Goal: Information Seeking & Learning: Compare options

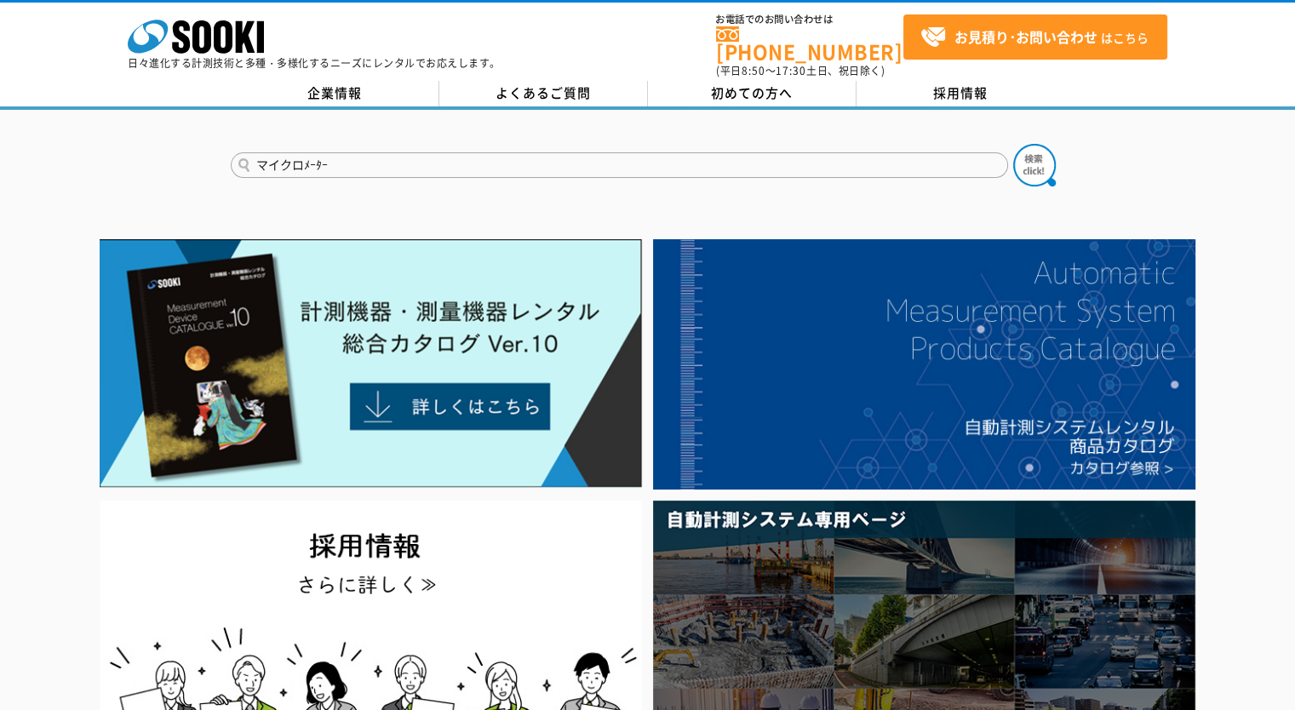
type input "マイクロﾒｰﾀｰ"
click at [1013, 144] on button at bounding box center [1034, 165] width 43 height 43
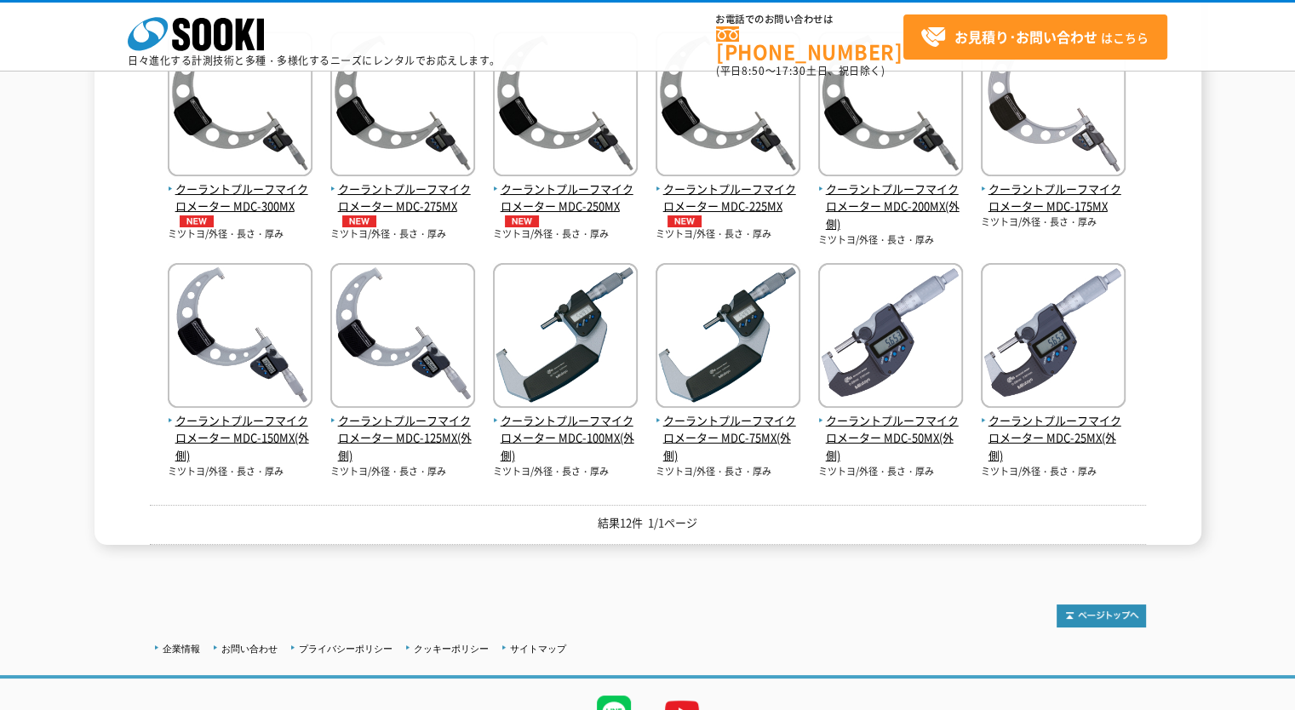
scroll to position [272, 0]
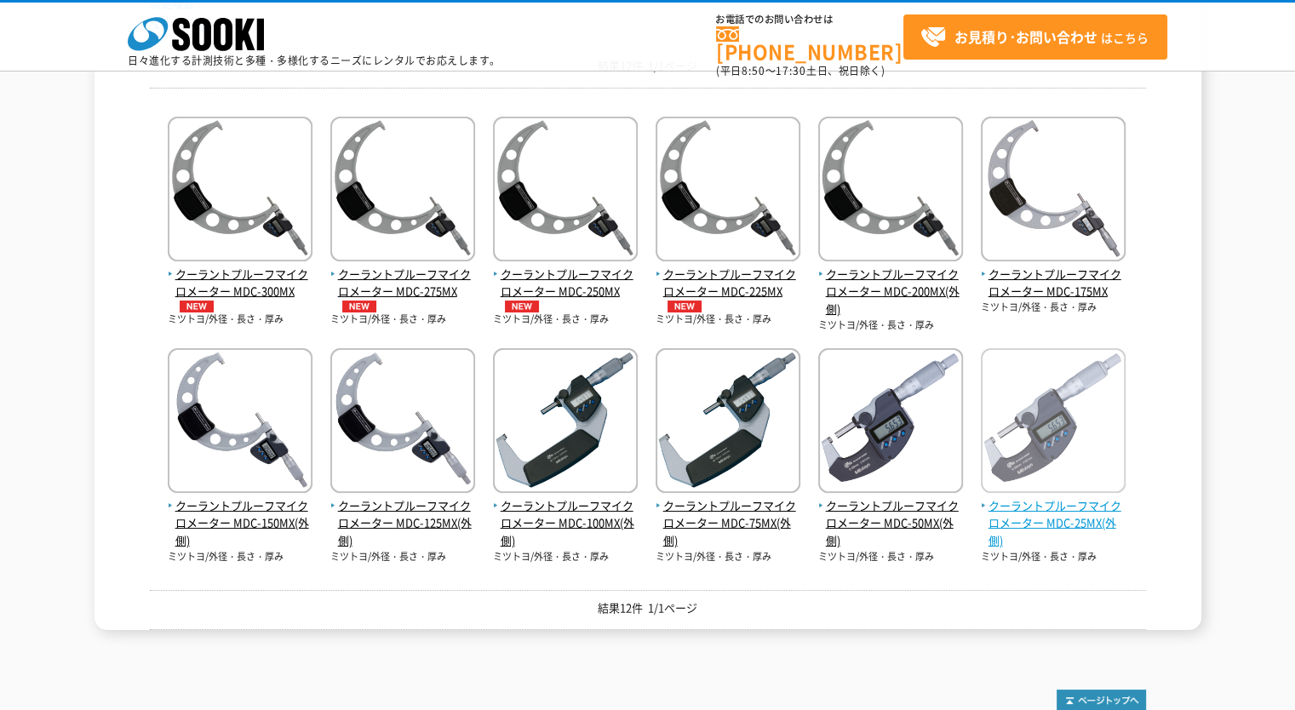
click at [1045, 508] on span "クーラントプルーフマイクロメーター MDC-25MX(外側)" at bounding box center [1053, 523] width 145 height 53
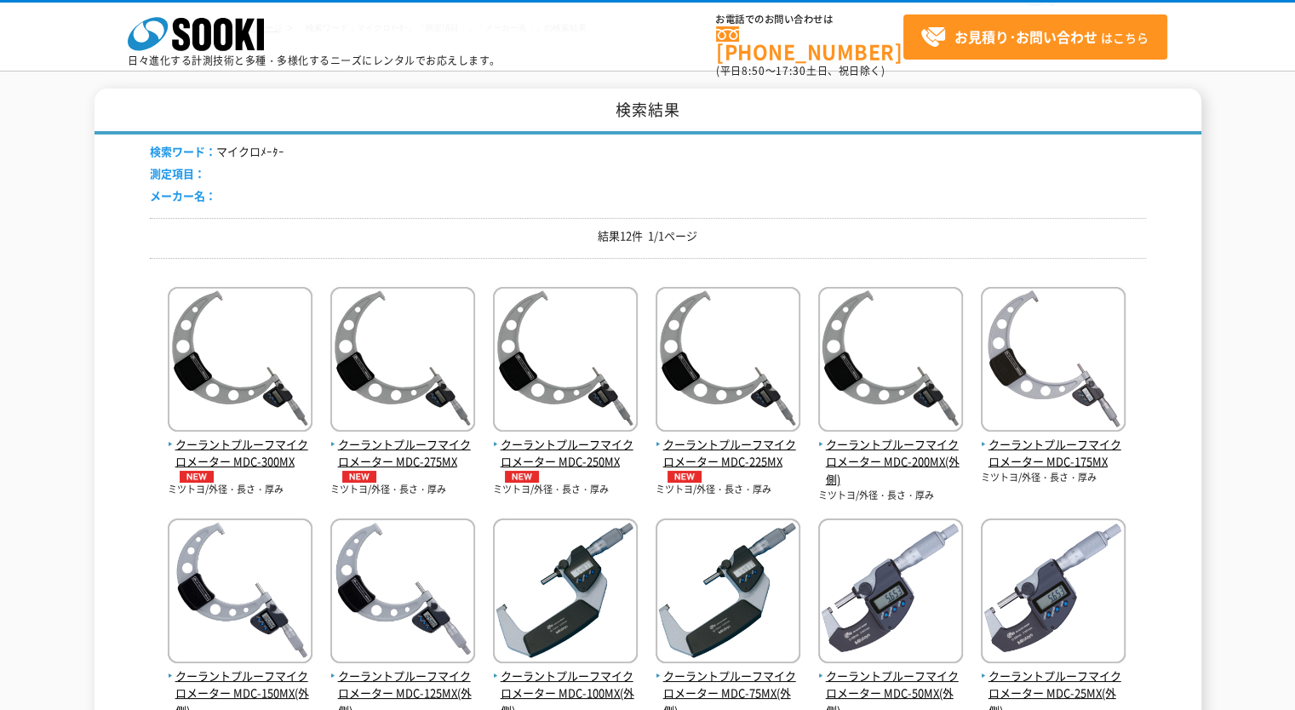
drag, startPoint x: 421, startPoint y: 171, endPoint x: 412, endPoint y: 166, distance: 10.7
click at [421, 171] on div "検索ワード： マイクロﾒｰﾀｰ 測定項目： メーカー名：" at bounding box center [648, 176] width 996 height 83
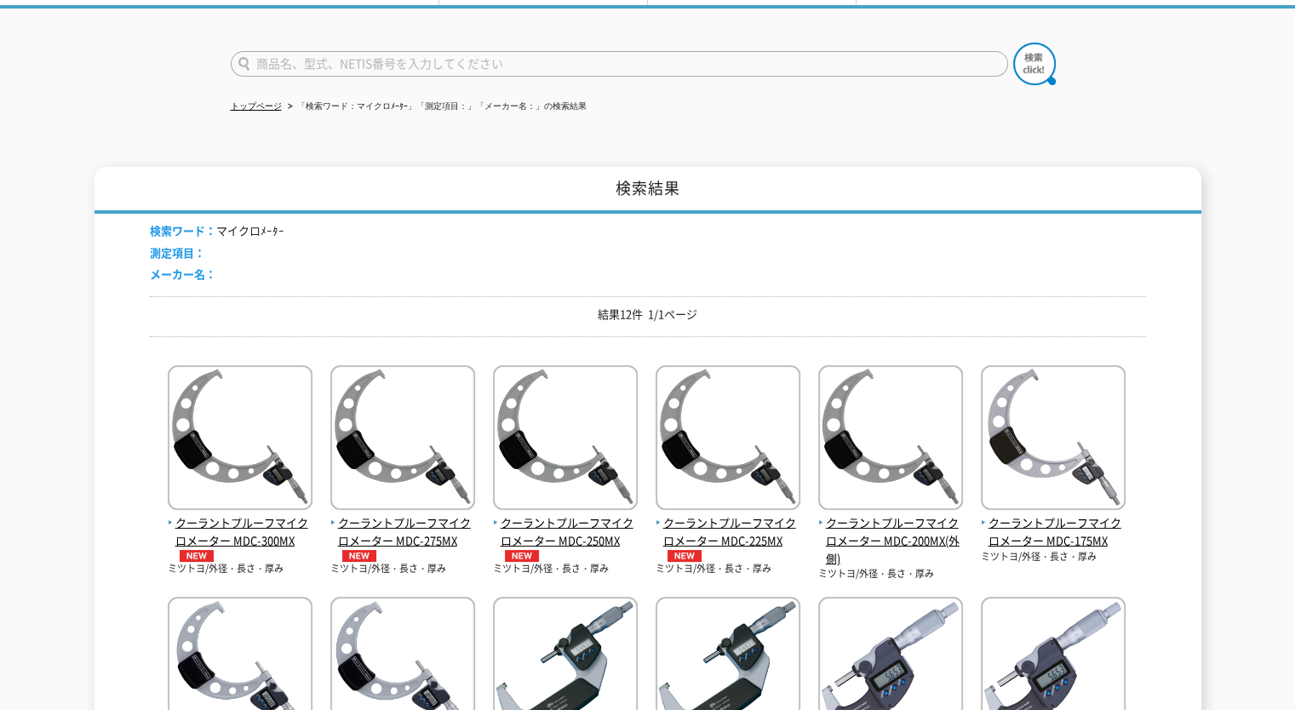
scroll to position [16, 0]
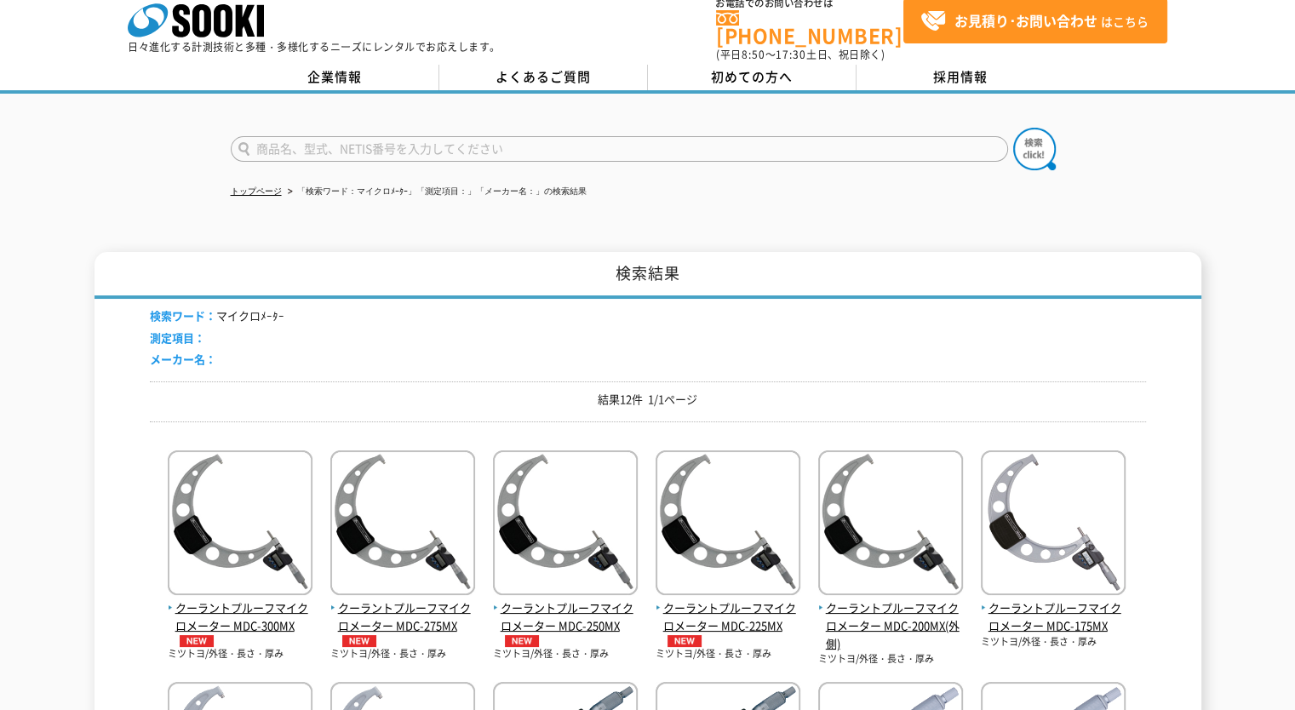
click at [341, 136] on input "text" at bounding box center [619, 149] width 777 height 26
type input "ﾏｲｸﾛﾒｰﾀｰ"
click at [1013, 128] on button at bounding box center [1034, 149] width 43 height 43
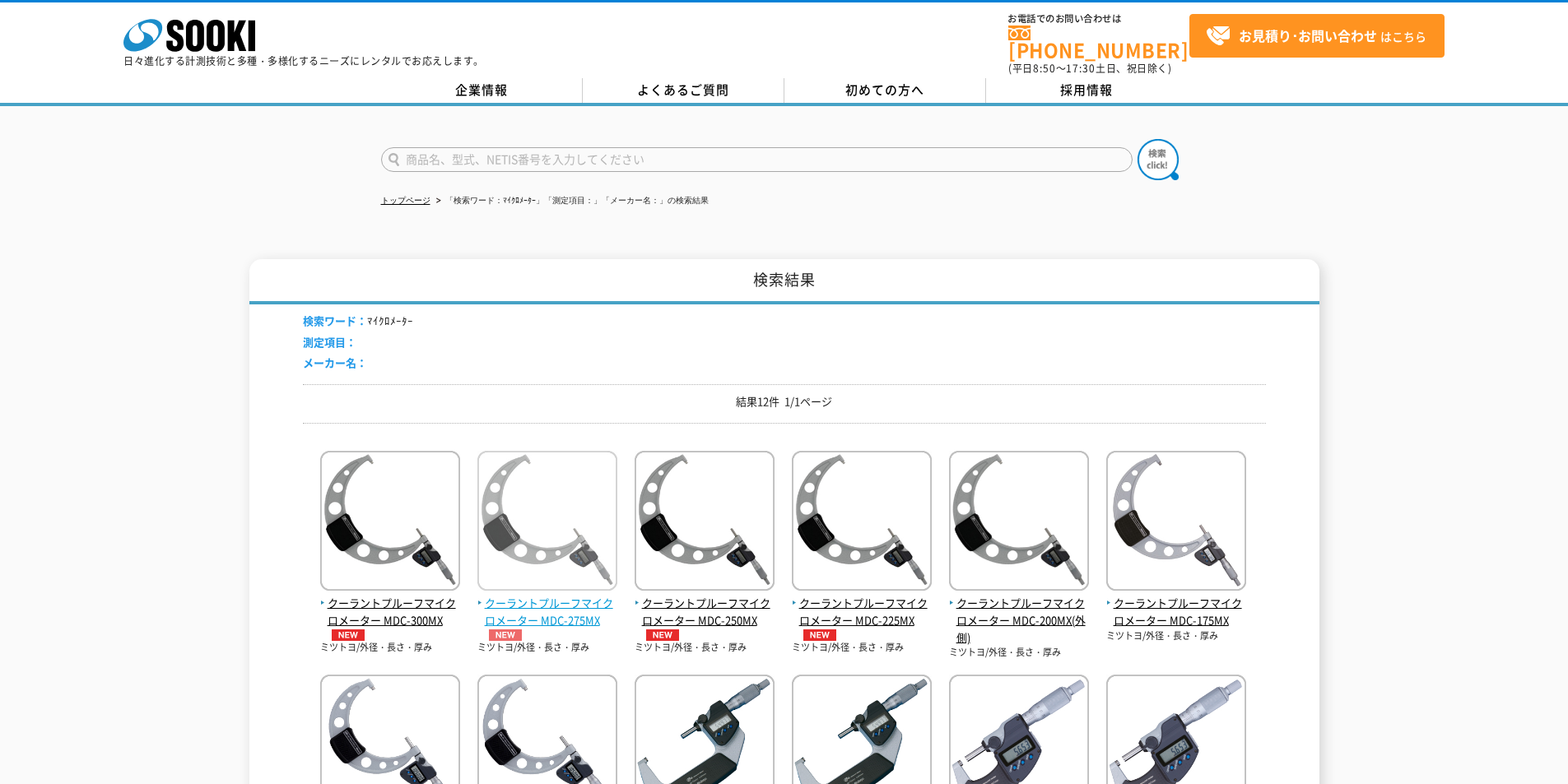
click at [523, 613] on span "クーラントプルーフマイクロメーター MDC-275MX" at bounding box center [547, 619] width 140 height 46
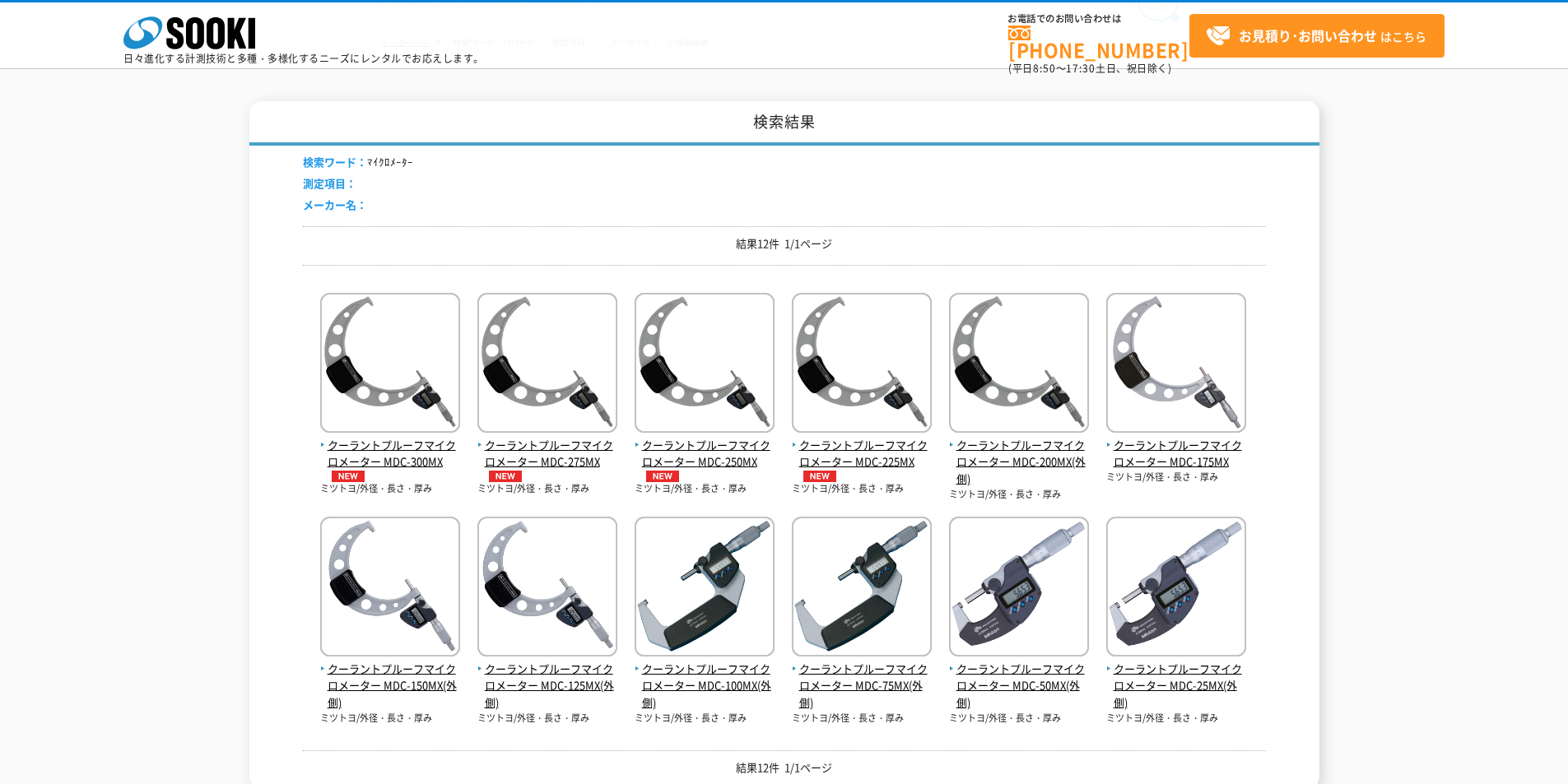
scroll to position [164, 0]
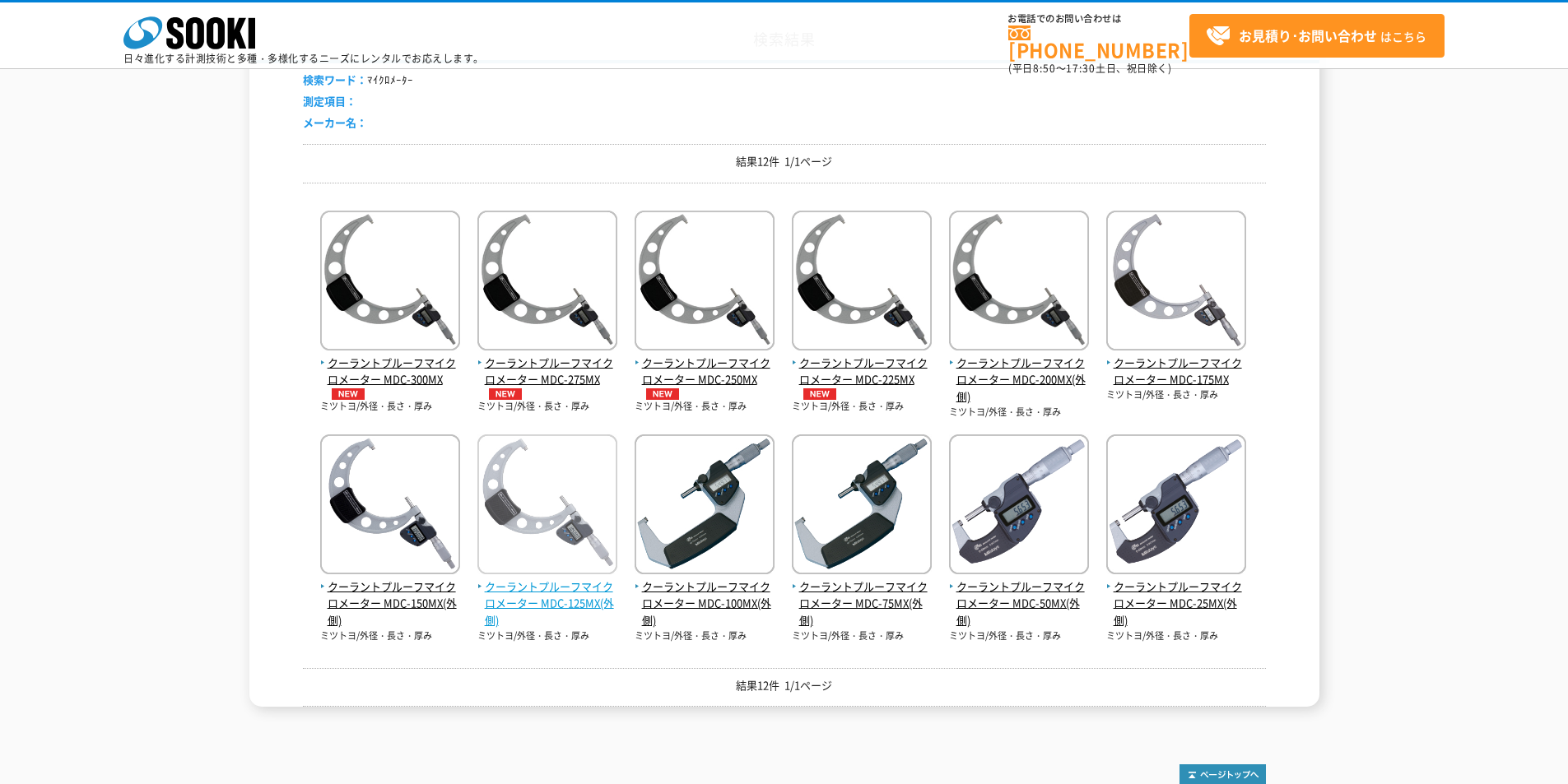
click at [604, 604] on span "クーラントプルーフマイクロメーター MDC-125MX(外側)" at bounding box center [547, 604] width 140 height 51
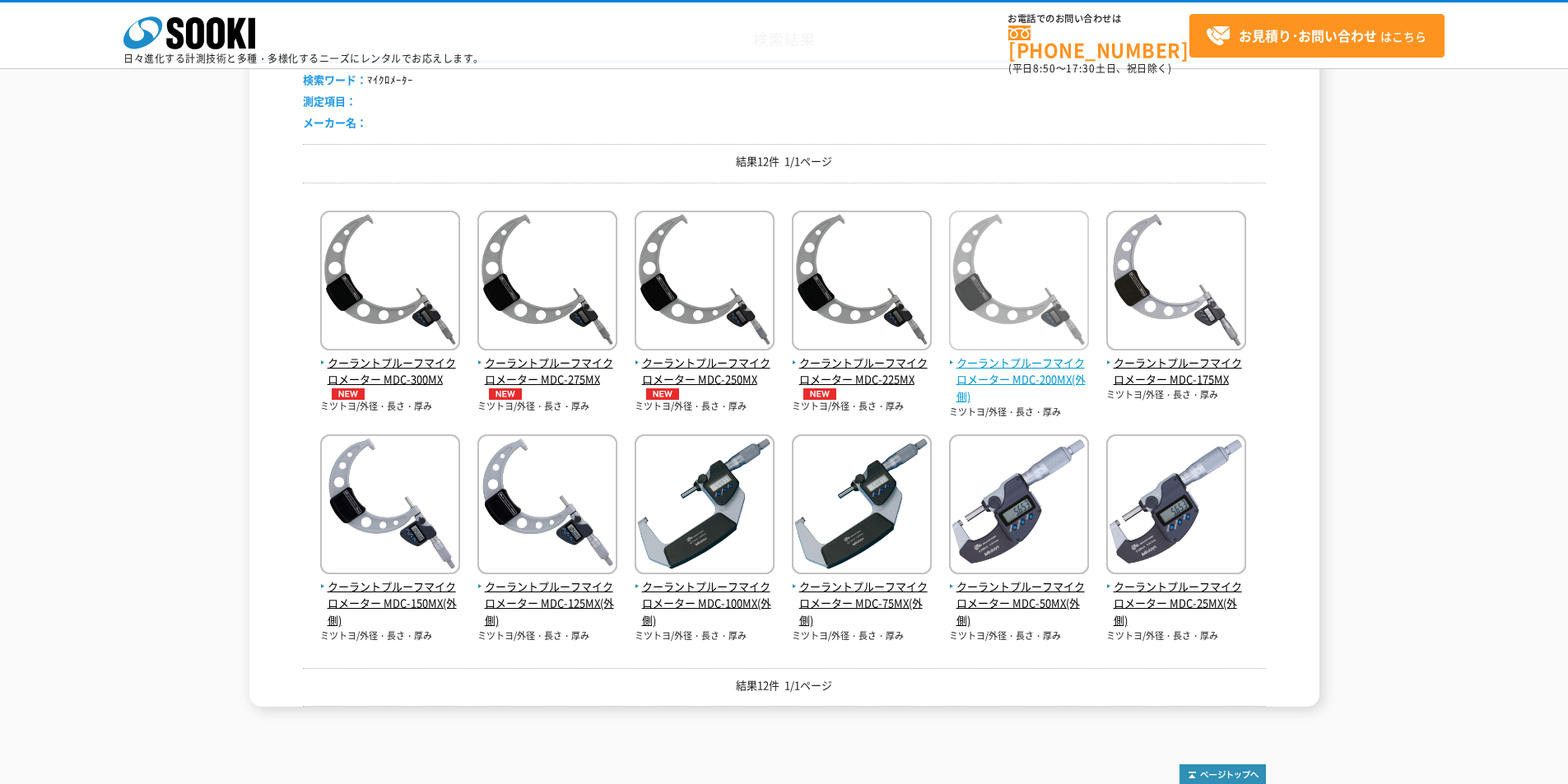
click at [1060, 356] on span "クーラントプルーフマイクロメーター MDC-200MX(外側)" at bounding box center [1019, 380] width 140 height 51
click at [1254, 369] on div "クーラントプルーフマイクロメーター MDC-300MX ミツトヨ/外径・長さ・厚み" at bounding box center [784, 420] width 963 height 448
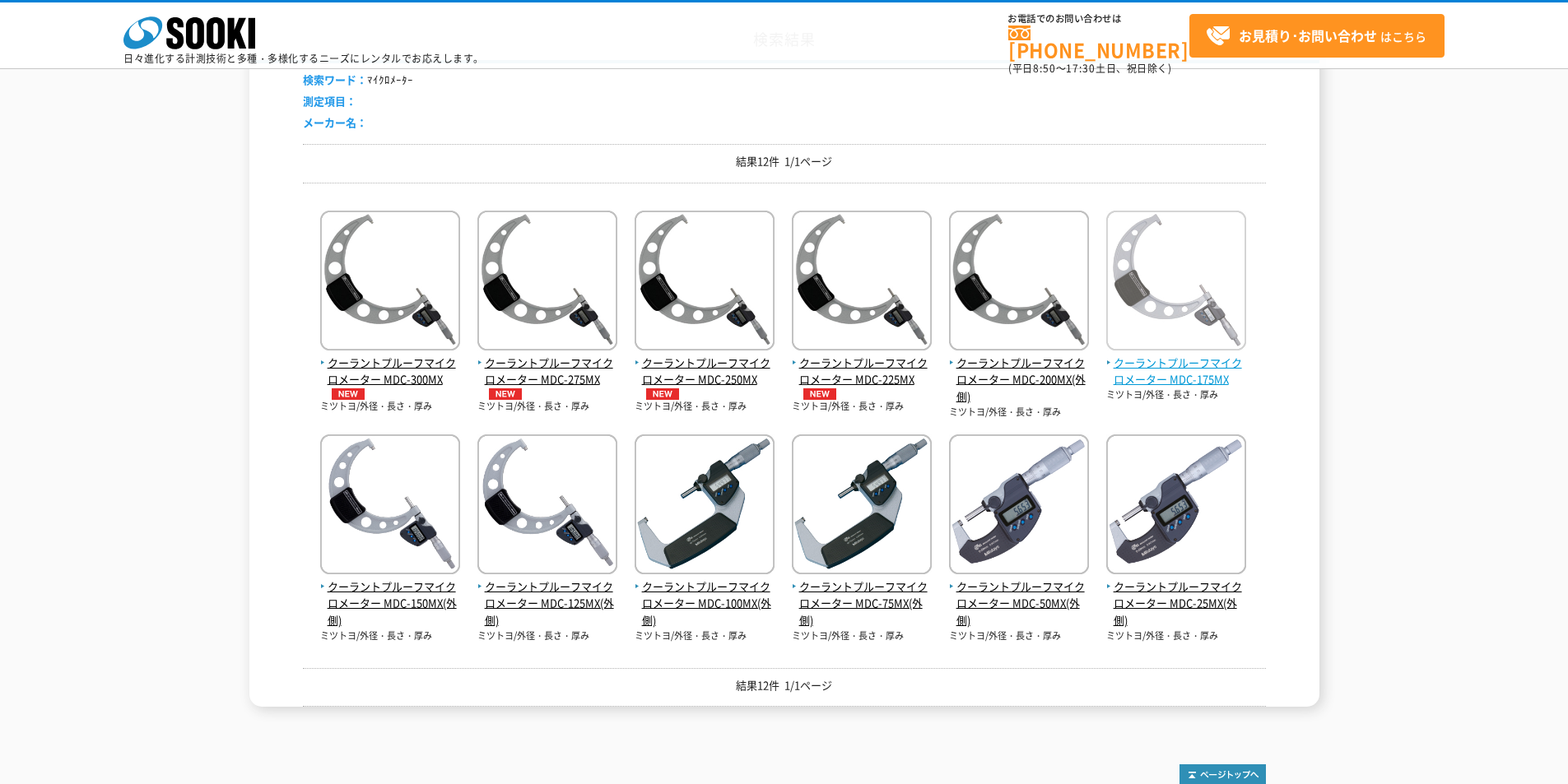
click at [1165, 375] on span "クーラントプルーフマイクロメーター MDC-175MX" at bounding box center [1176, 372] width 140 height 35
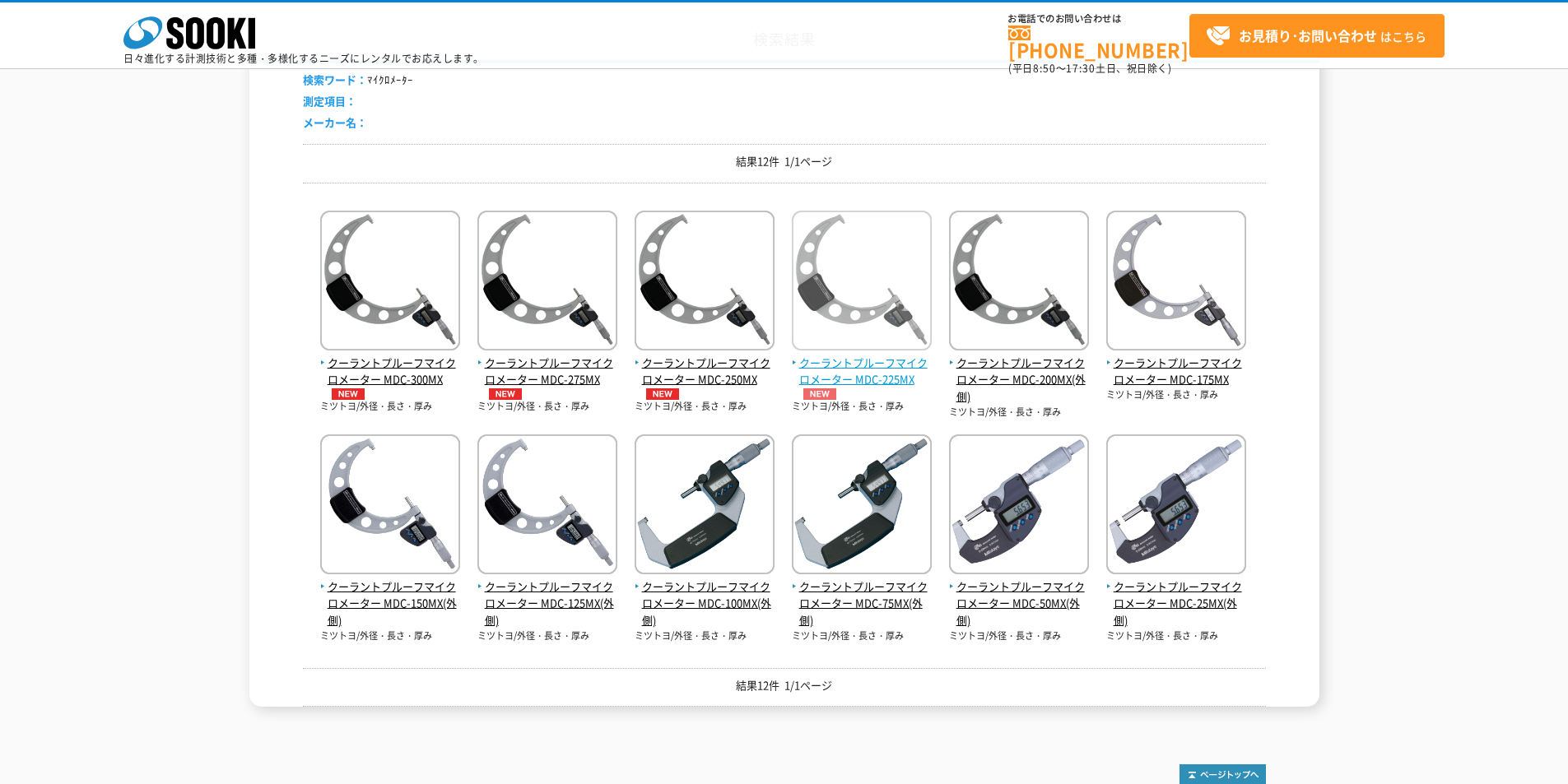
click at [875, 371] on span "クーラントプルーフマイクロメーター MDC-225MX" at bounding box center [861, 378] width 140 height 46
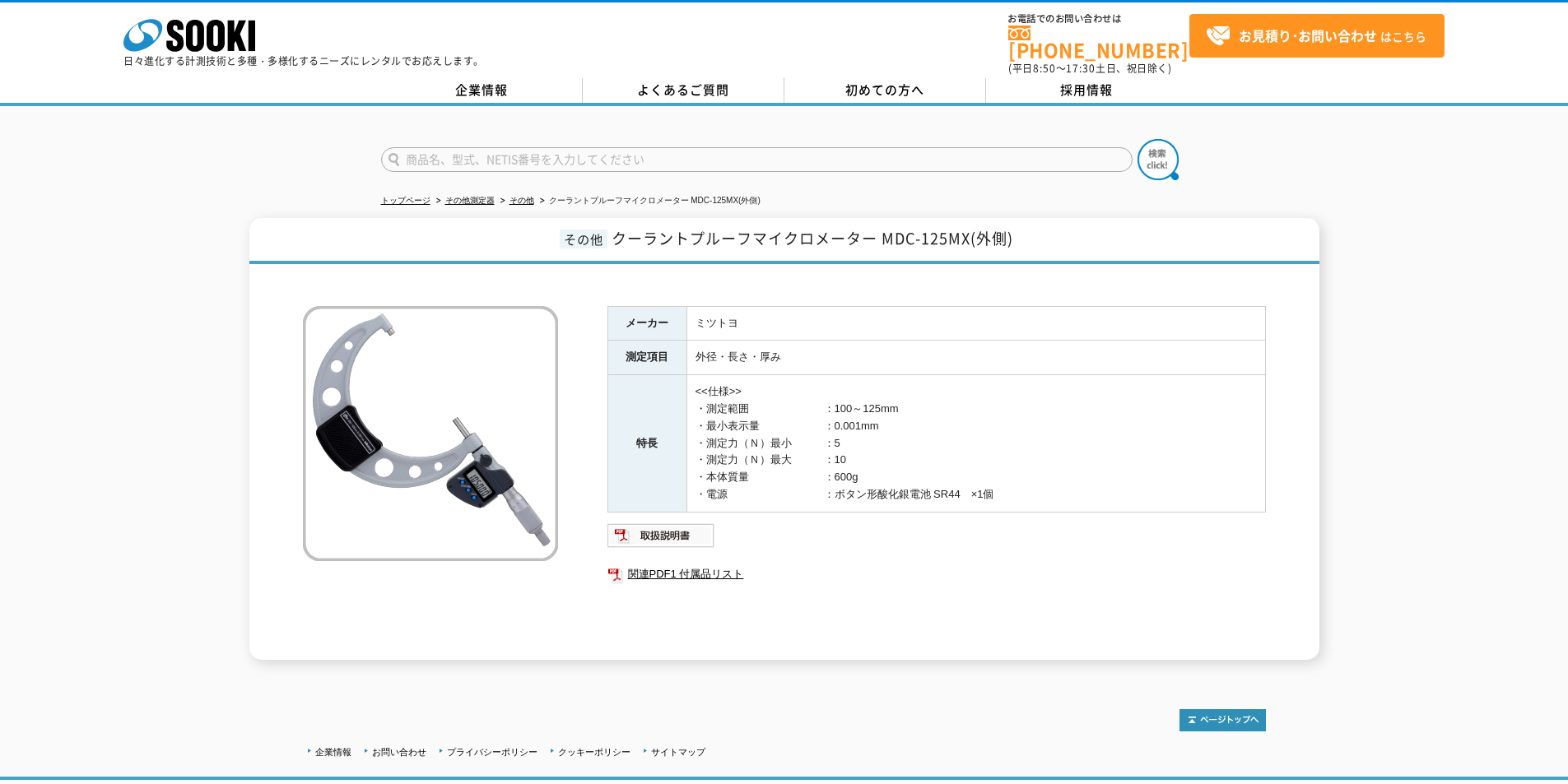
click at [576, 601] on div "メーカー ミツトヨ 測定項目 外径・長さ・厚み 特長 <<仕様>> ・測定範囲　　　　　　　：100～125mm ・最小表示量　　　　　　：0.001mm ・…" at bounding box center [784, 466] width 963 height 388
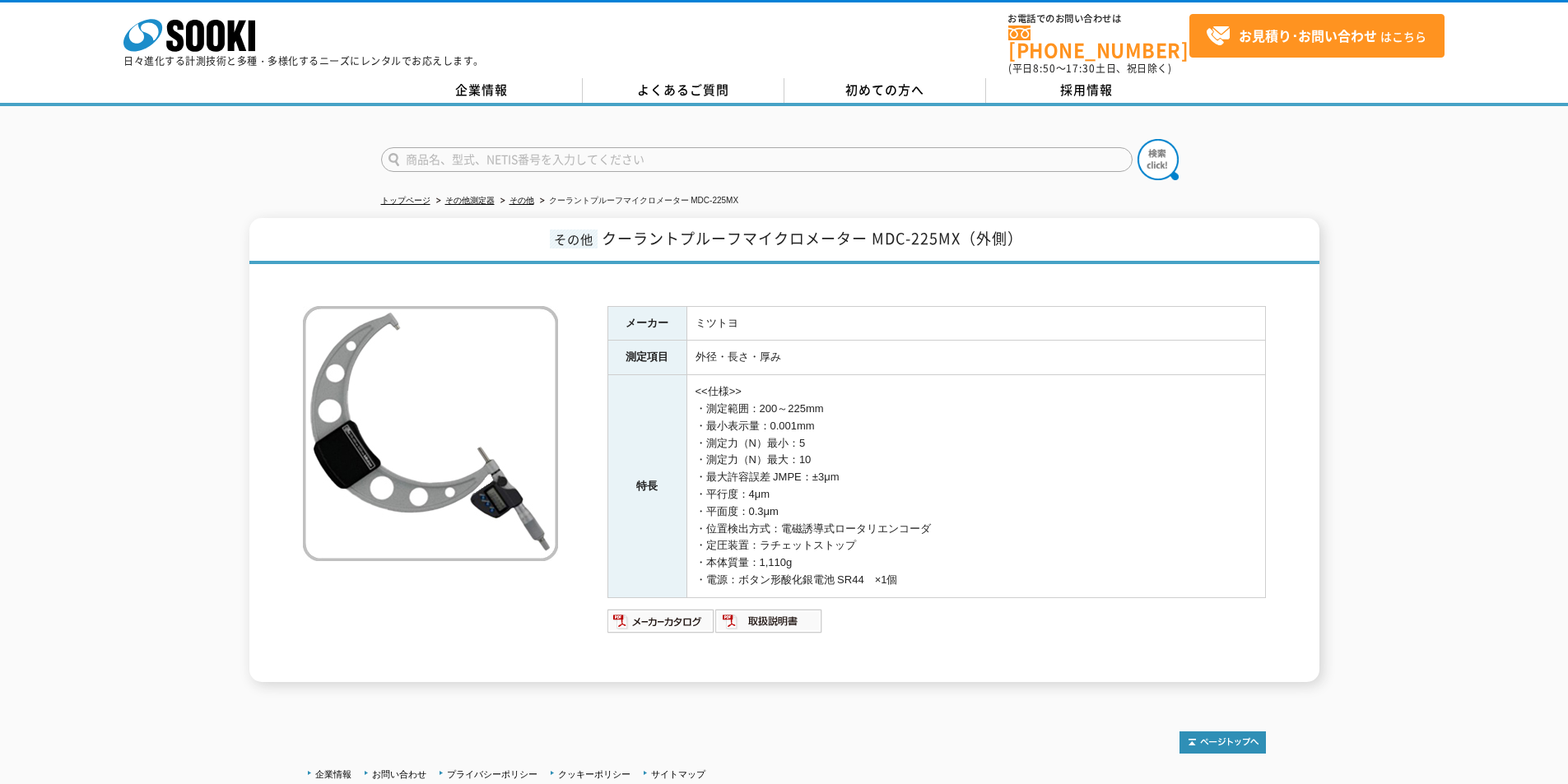
click at [485, 153] on input "text" at bounding box center [756, 160] width 751 height 25
type input "ミツトヨ"
click at [1138, 139] on button at bounding box center [1158, 160] width 42 height 42
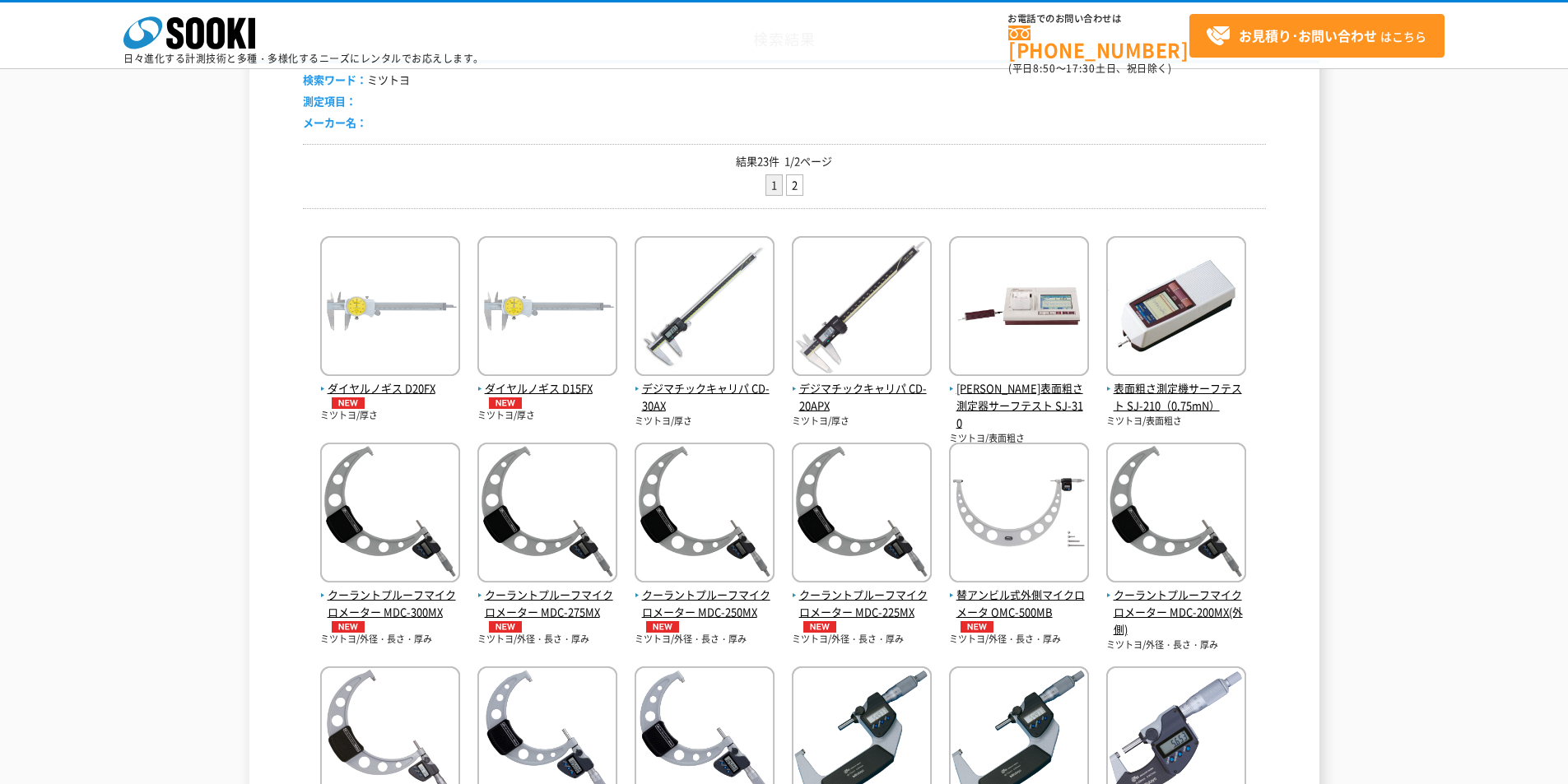
scroll to position [412, 0]
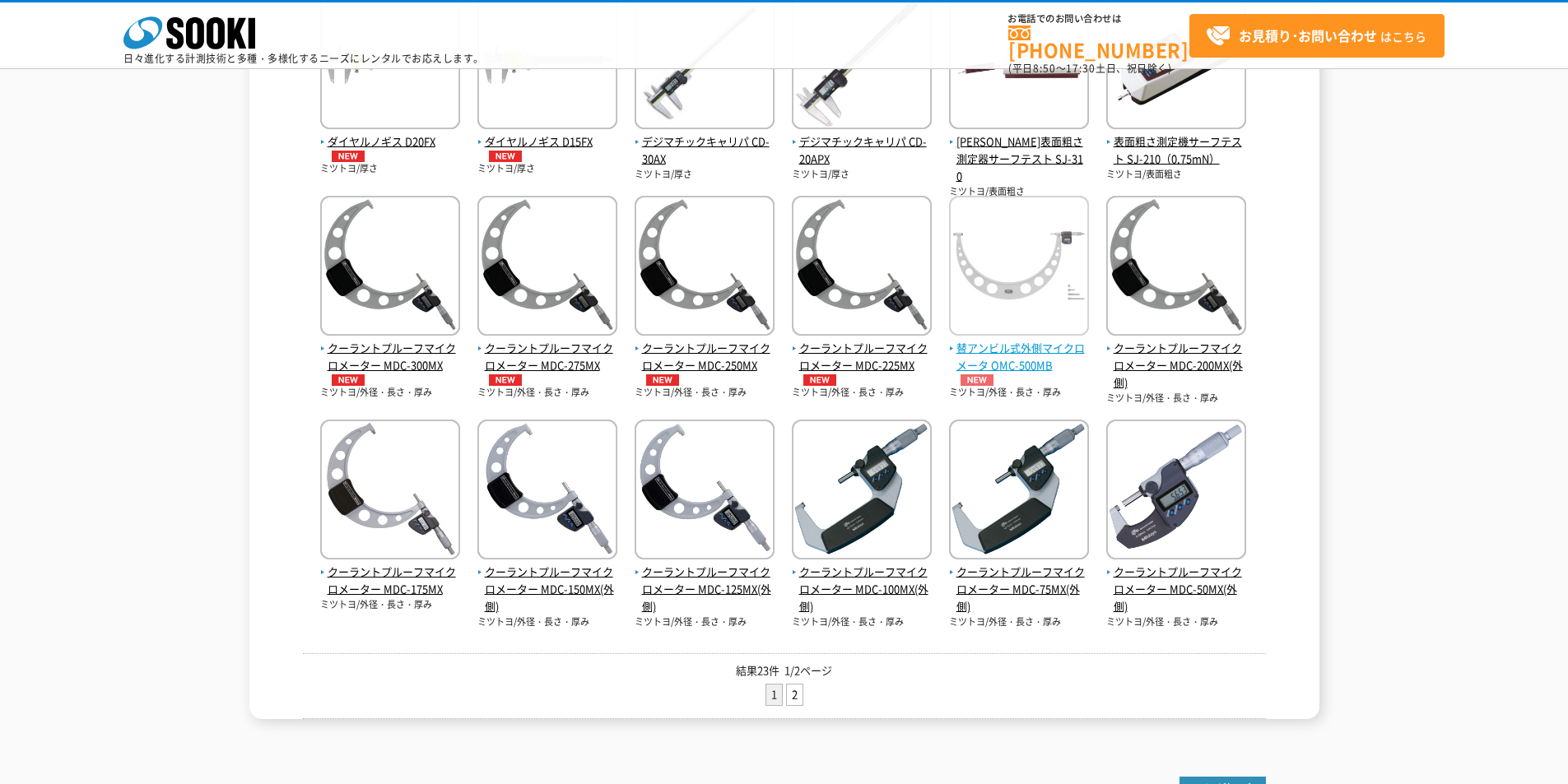
click at [1015, 358] on span "替アンビル式外側マイクロメータ OMC-500MB" at bounding box center [1019, 363] width 140 height 46
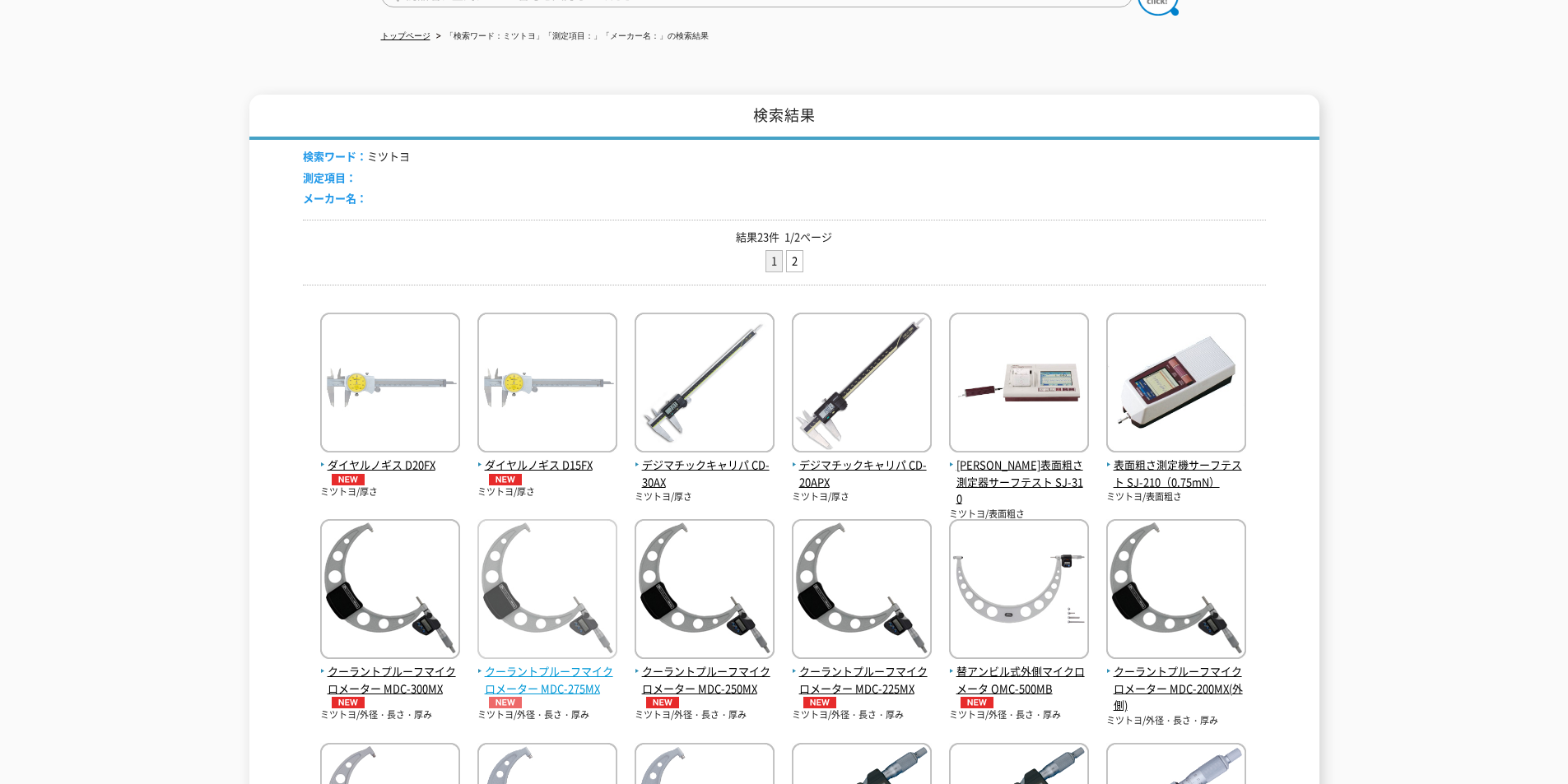
scroll to position [82, 0]
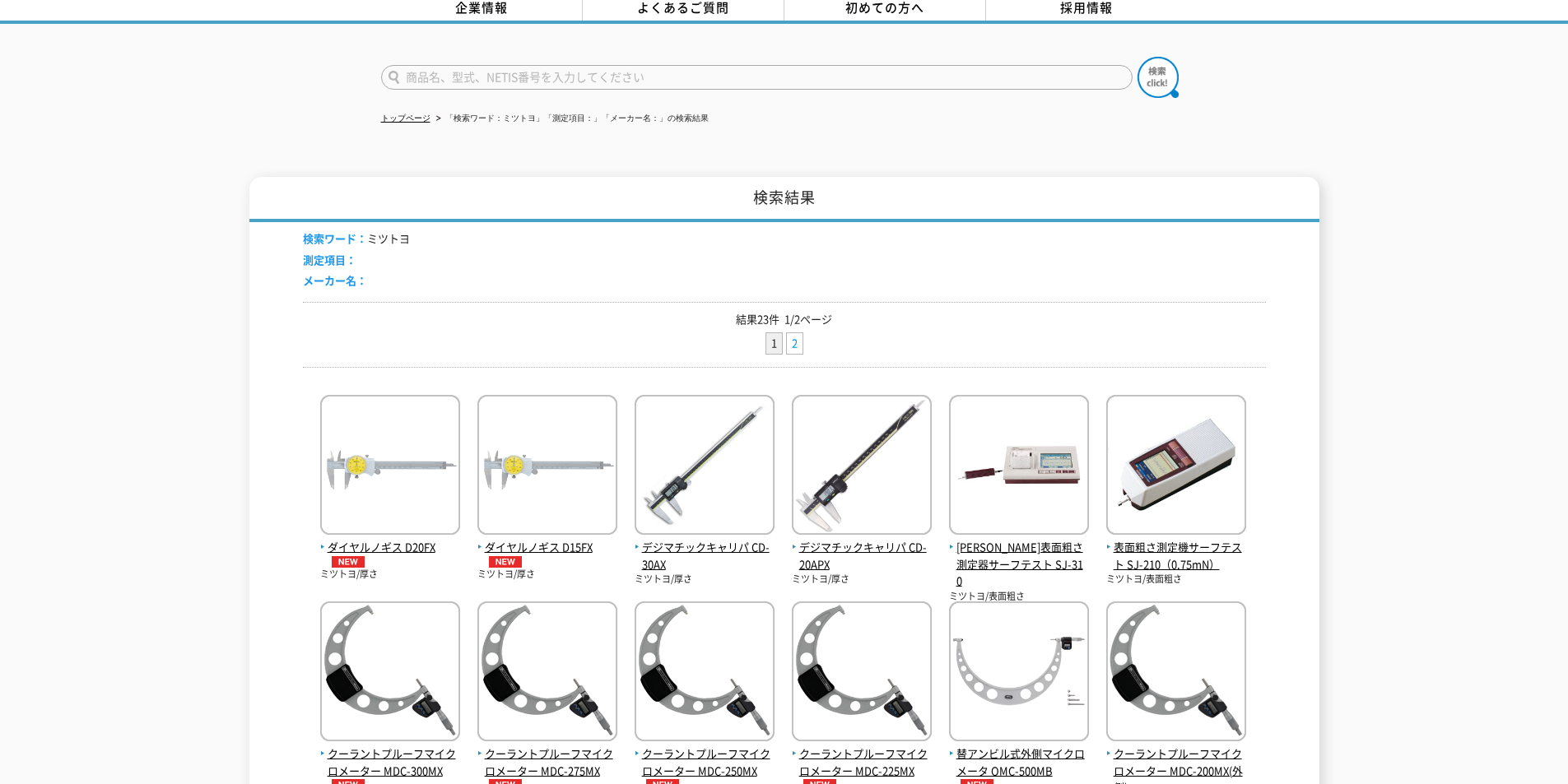
click at [789, 334] on link "2" at bounding box center [795, 343] width 15 height 20
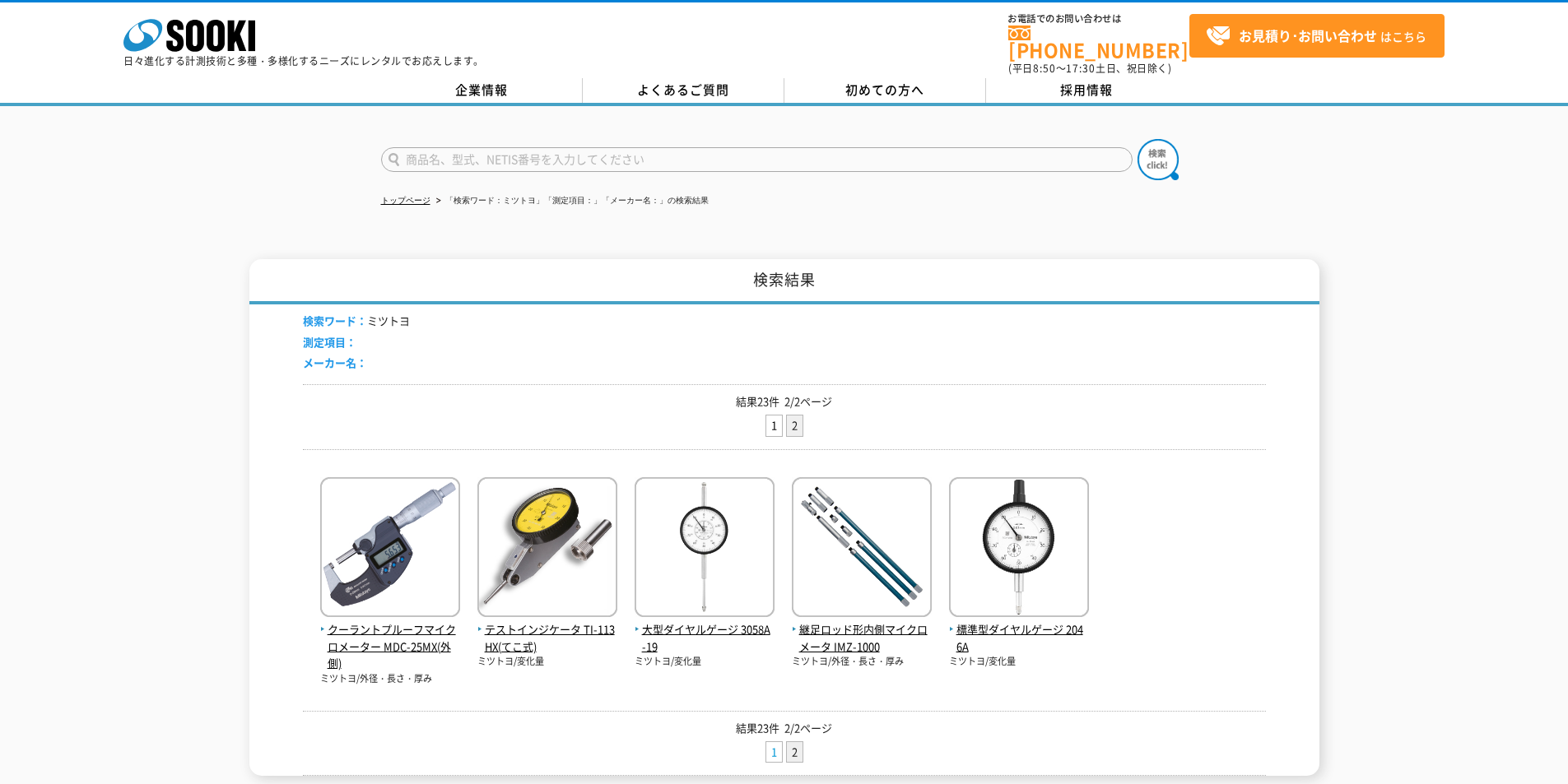
click at [779, 742] on link "1" at bounding box center [774, 752] width 15 height 20
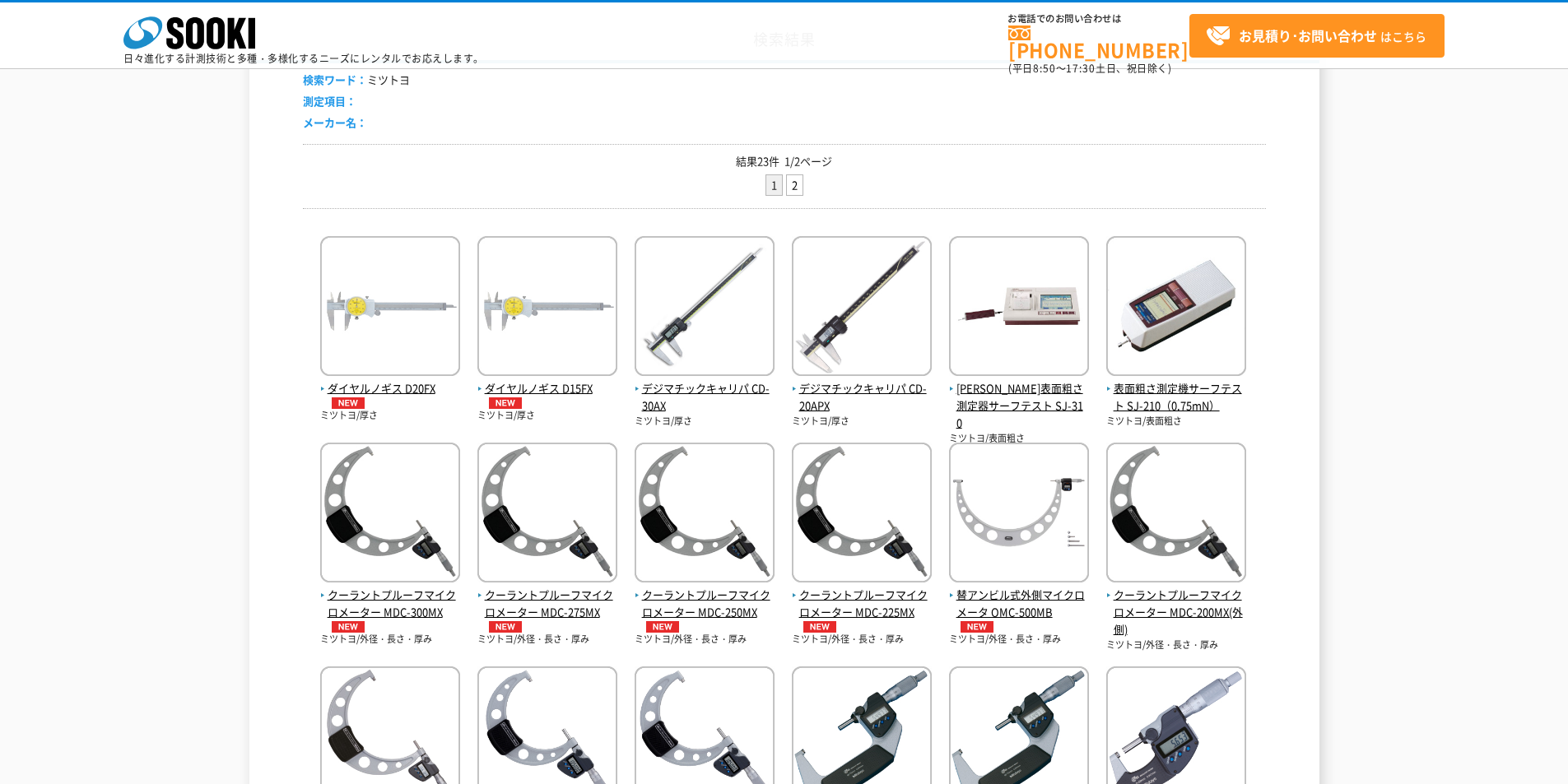
scroll to position [412, 0]
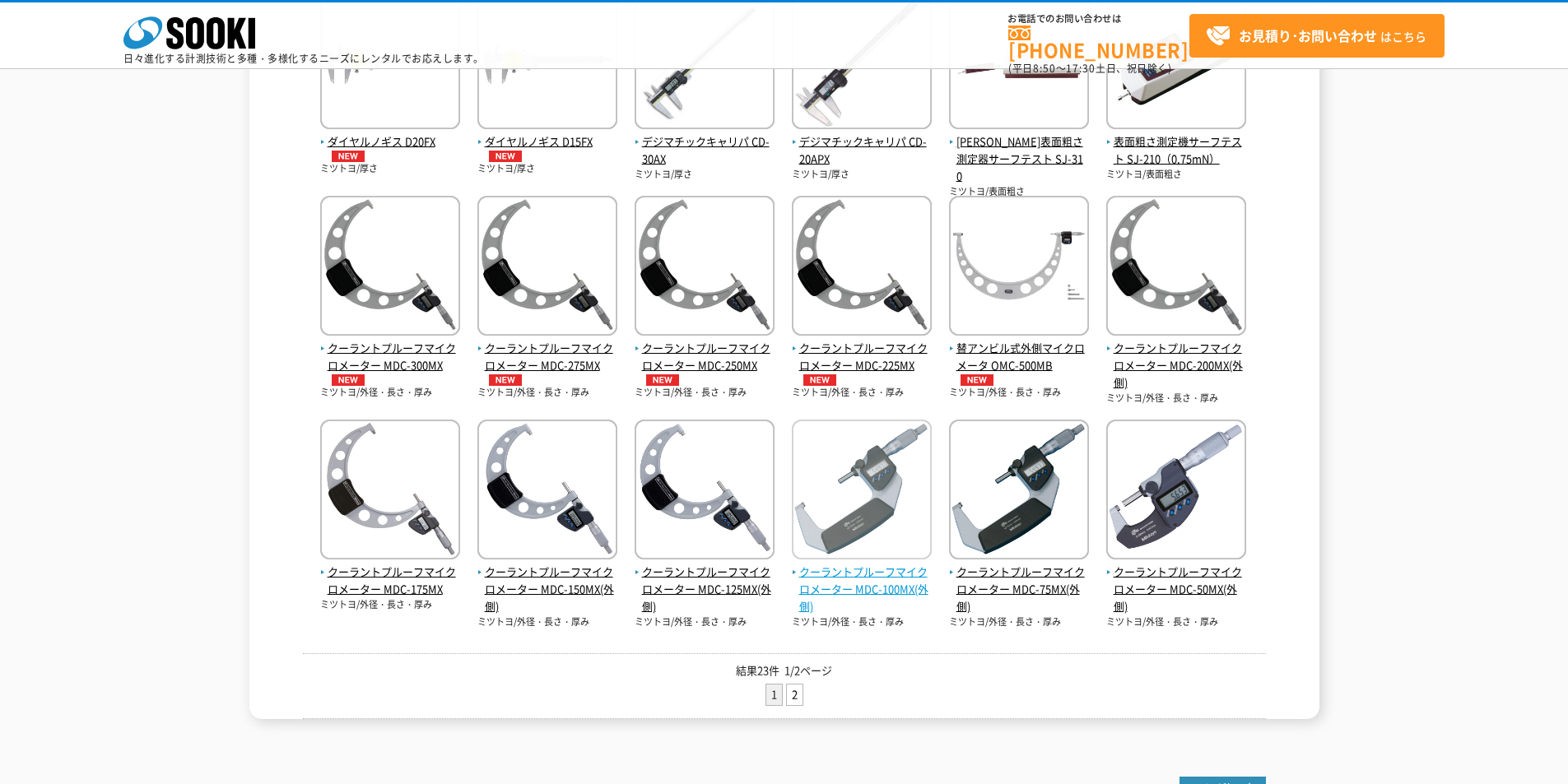
click at [862, 570] on span "クーラントプルーフマイクロメーター MDC-100MX(外側)" at bounding box center [861, 589] width 140 height 51
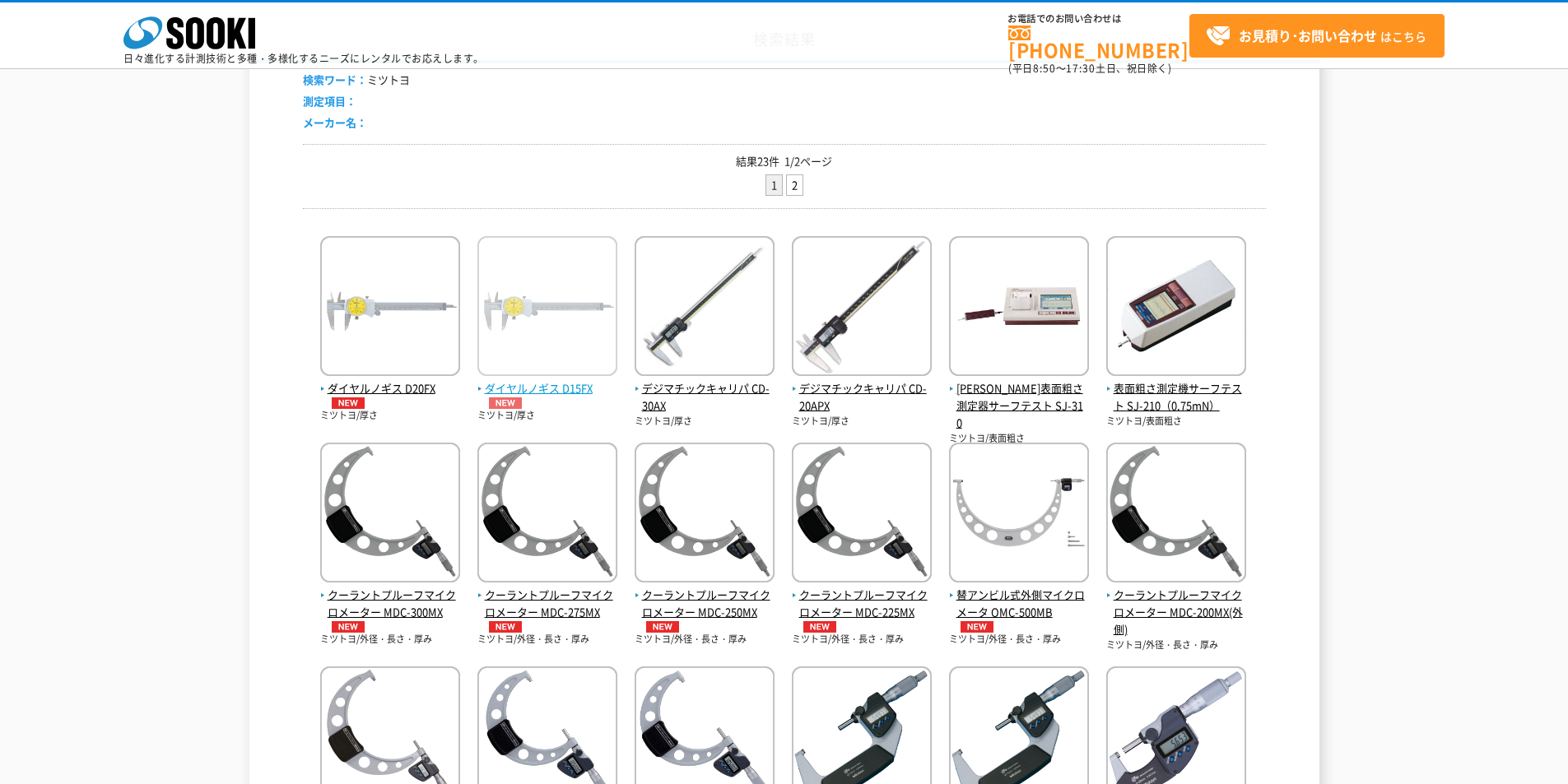
scroll to position [82, 0]
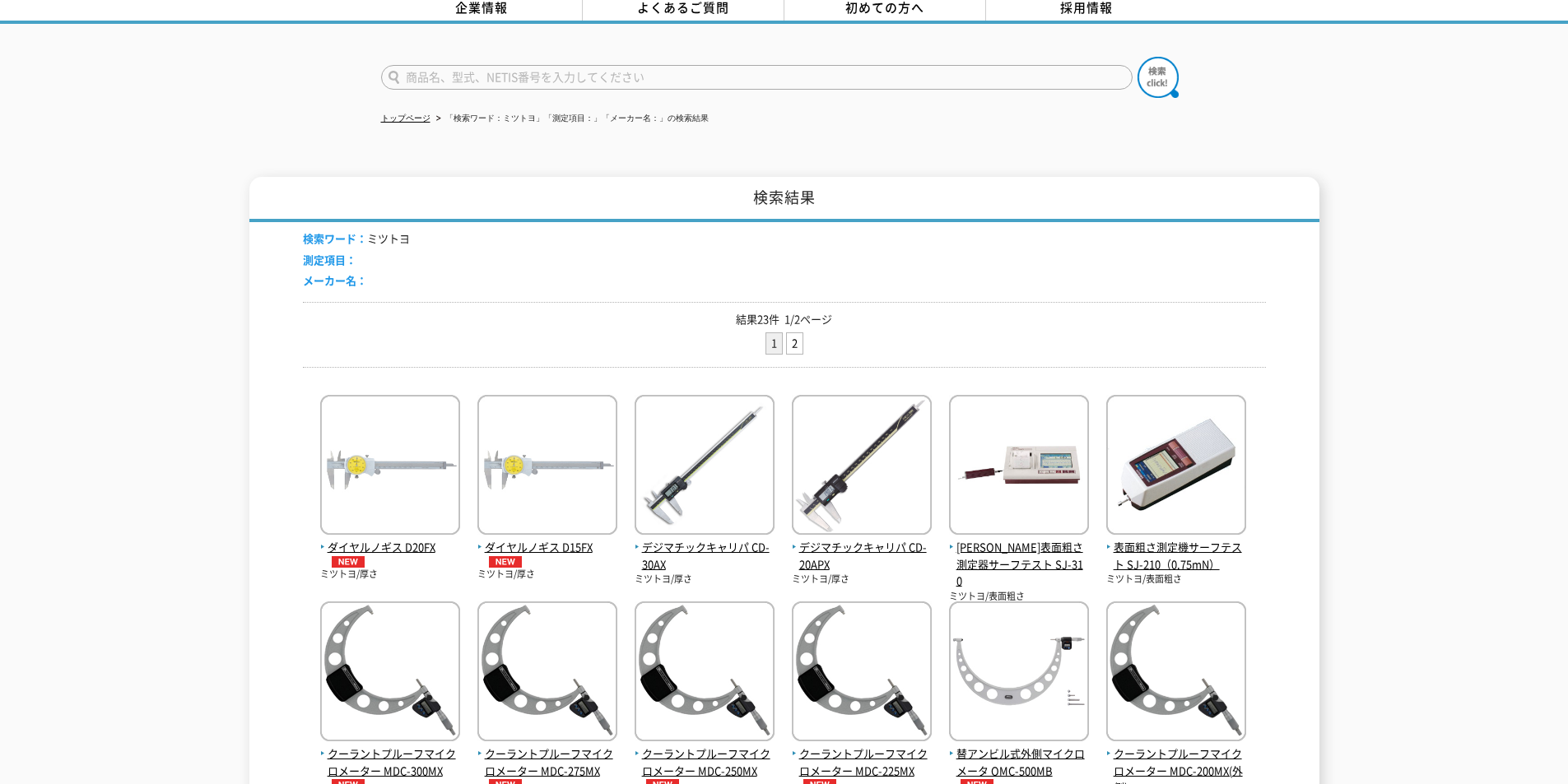
click at [529, 65] on input "text" at bounding box center [756, 77] width 751 height 25
type input "マイクロメーター"
click at [1138, 57] on button at bounding box center [1158, 77] width 42 height 42
click at [1155, 68] on img at bounding box center [1158, 77] width 42 height 42
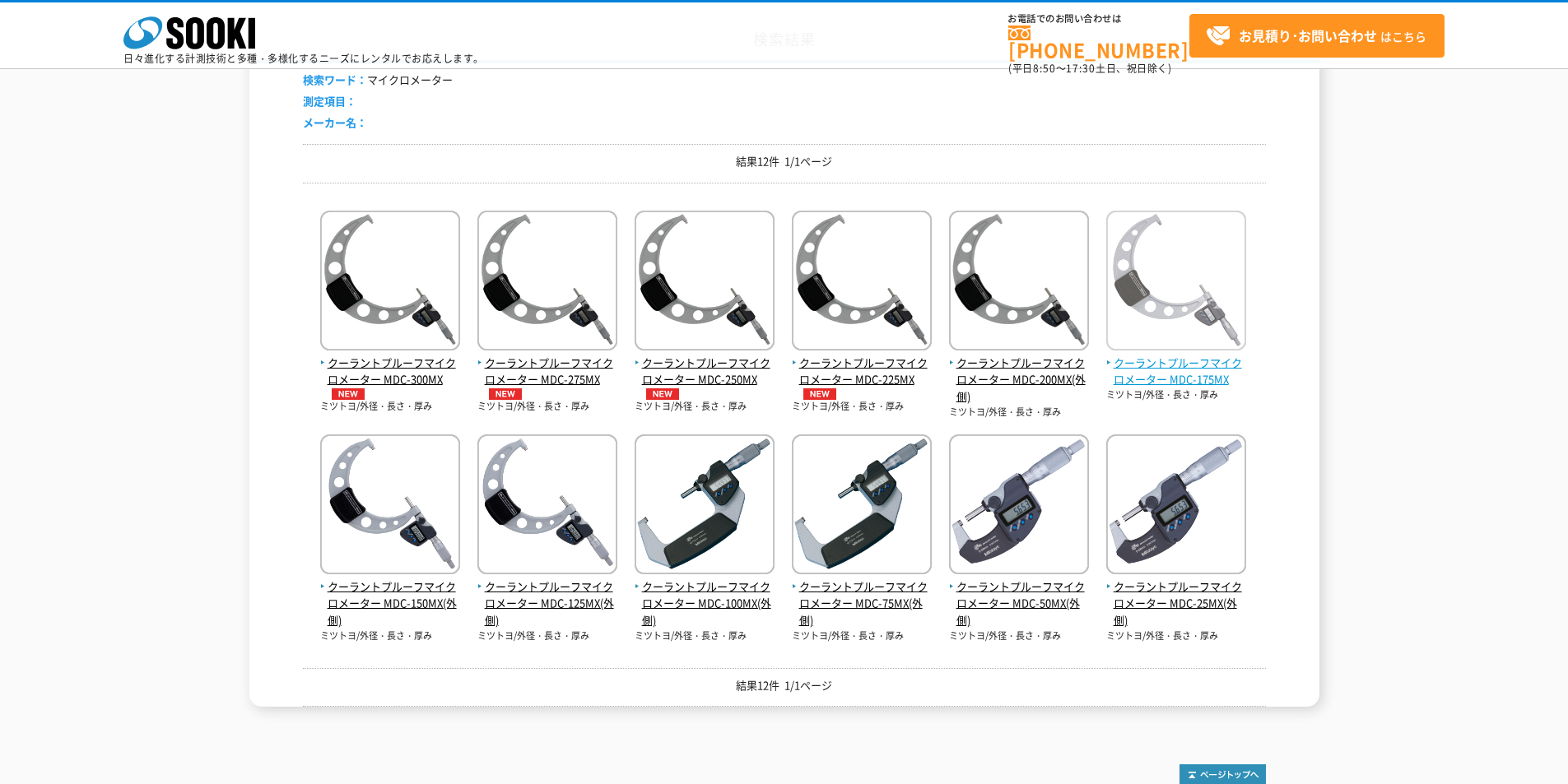
scroll to position [247, 0]
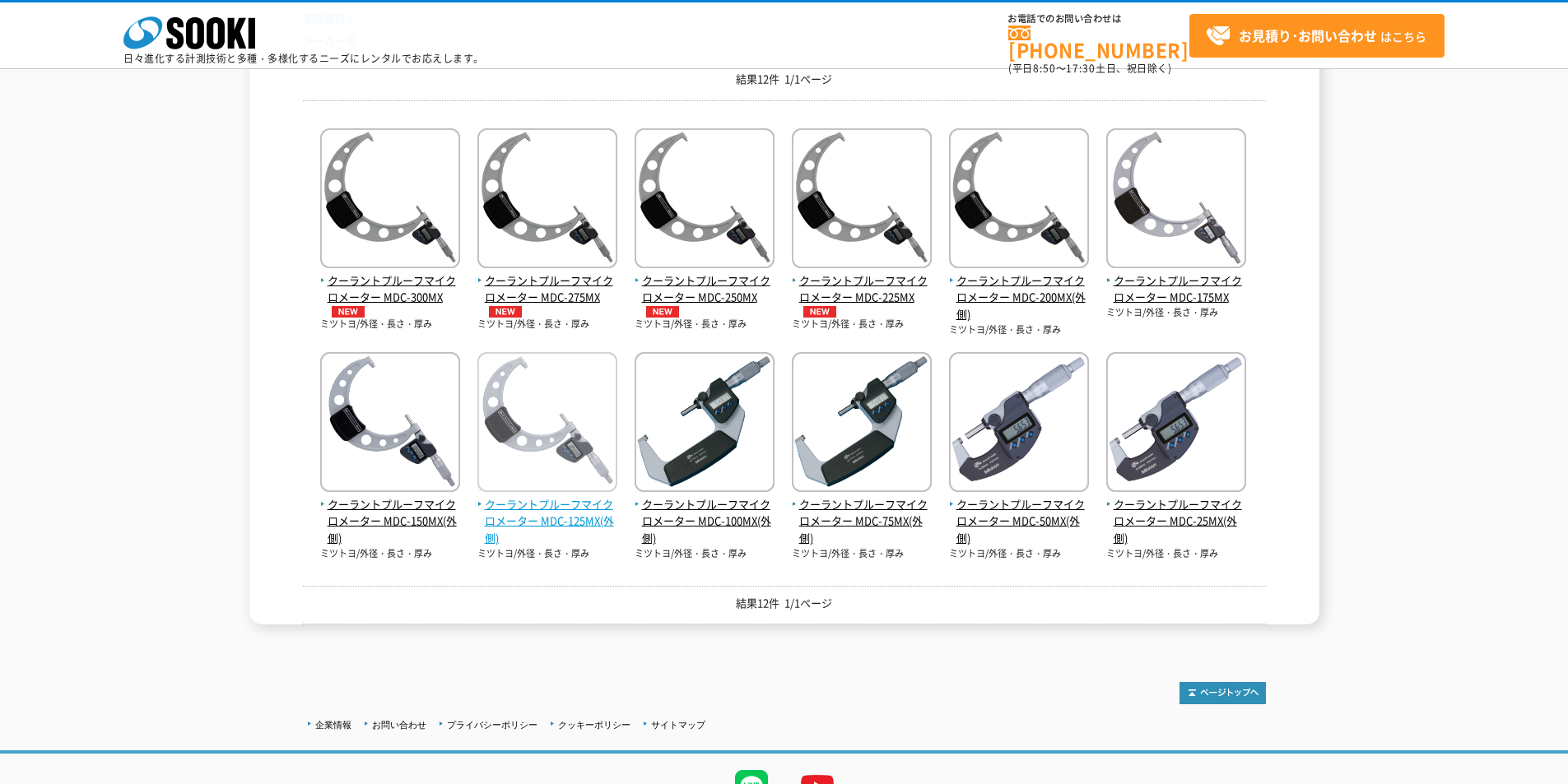
click at [602, 510] on span "クーラントプルーフマイクロメーター MDC-125MX(外側)" at bounding box center [547, 521] width 140 height 51
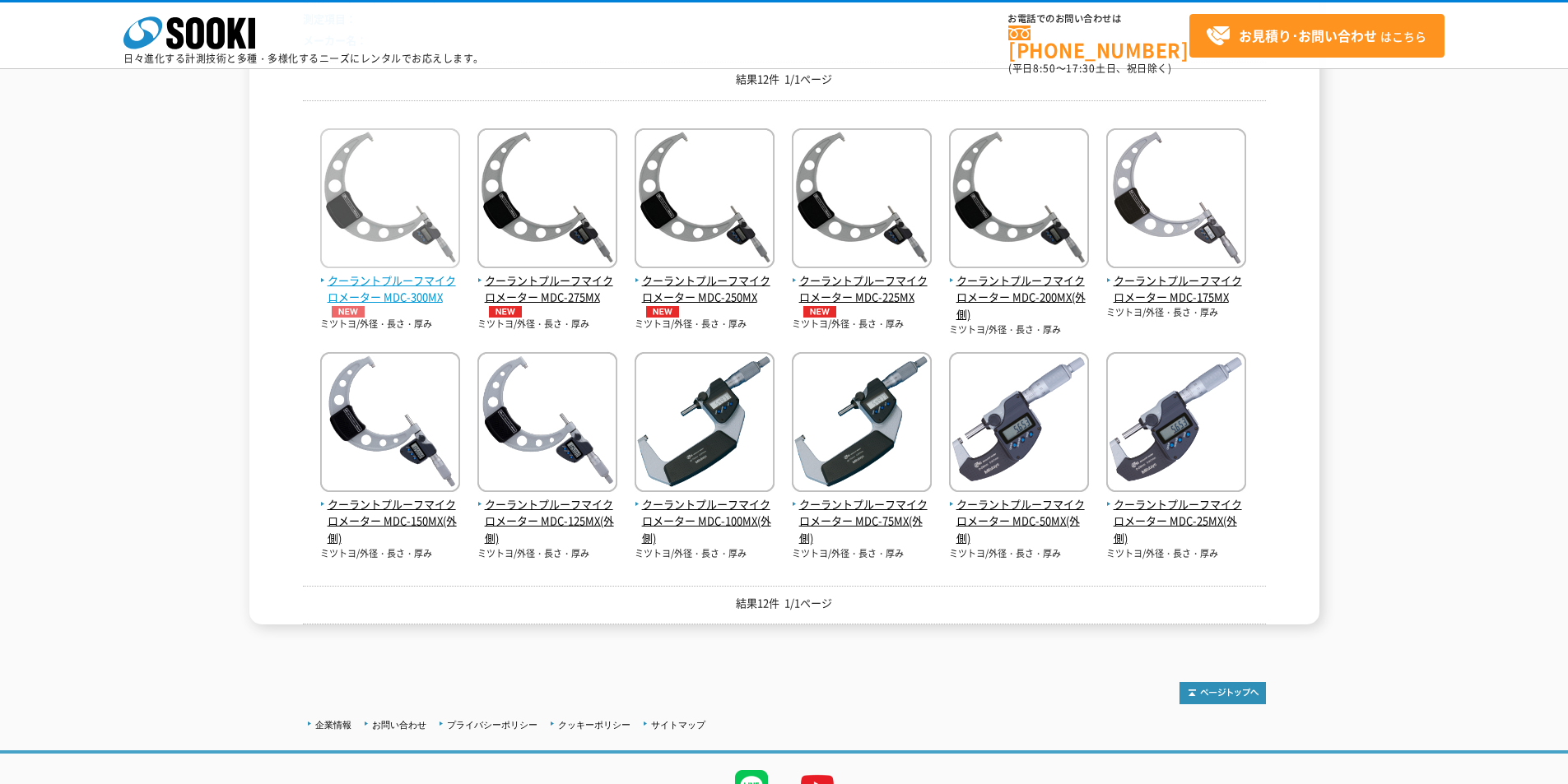
click at [459, 287] on span "クーラントプルーフマイクロメーター MDC-300MX" at bounding box center [390, 296] width 140 height 46
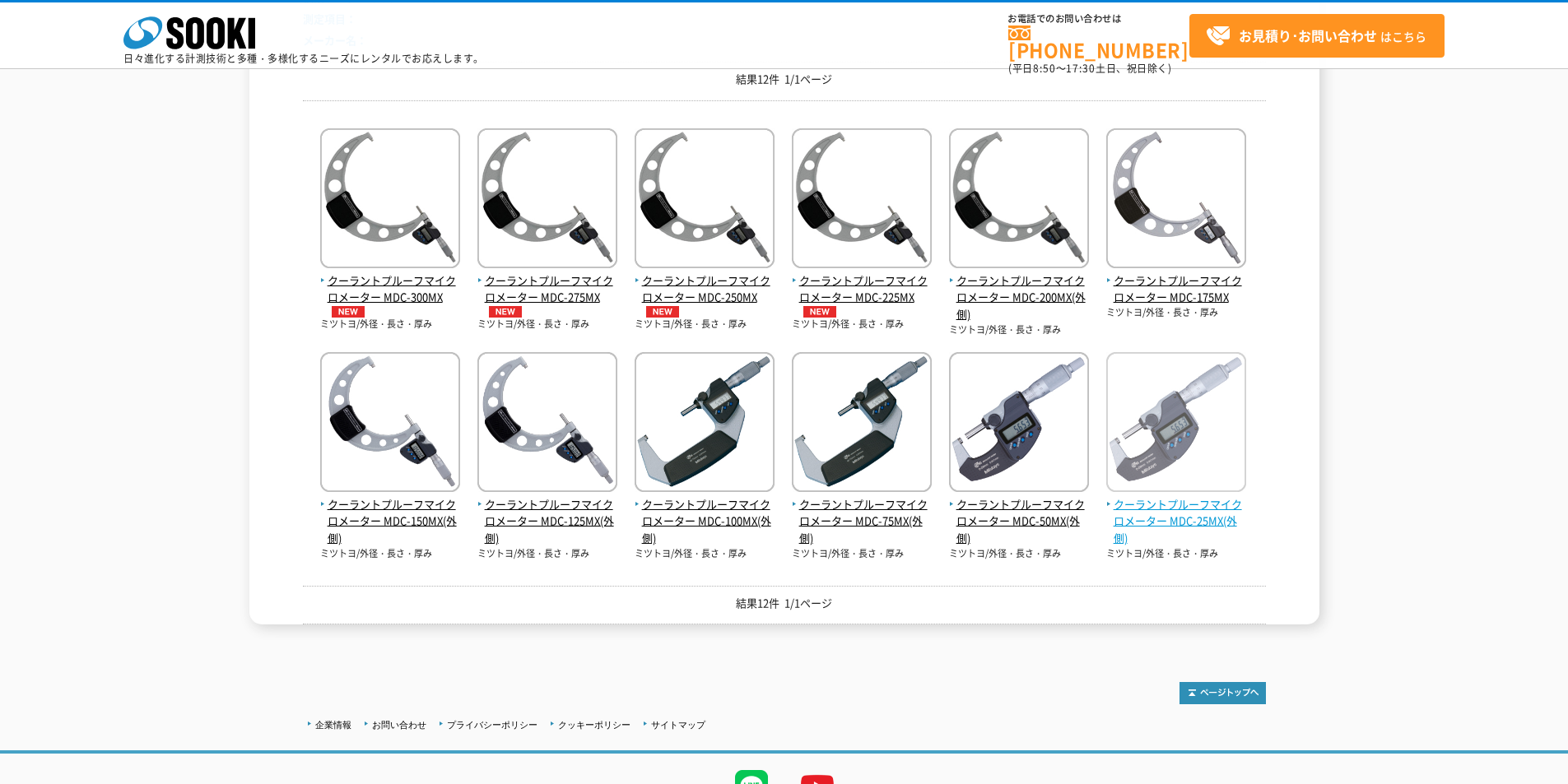
click at [1222, 519] on span "クーラントプルーフマイクロメーター MDC-25MX(外側)" at bounding box center [1176, 521] width 140 height 51
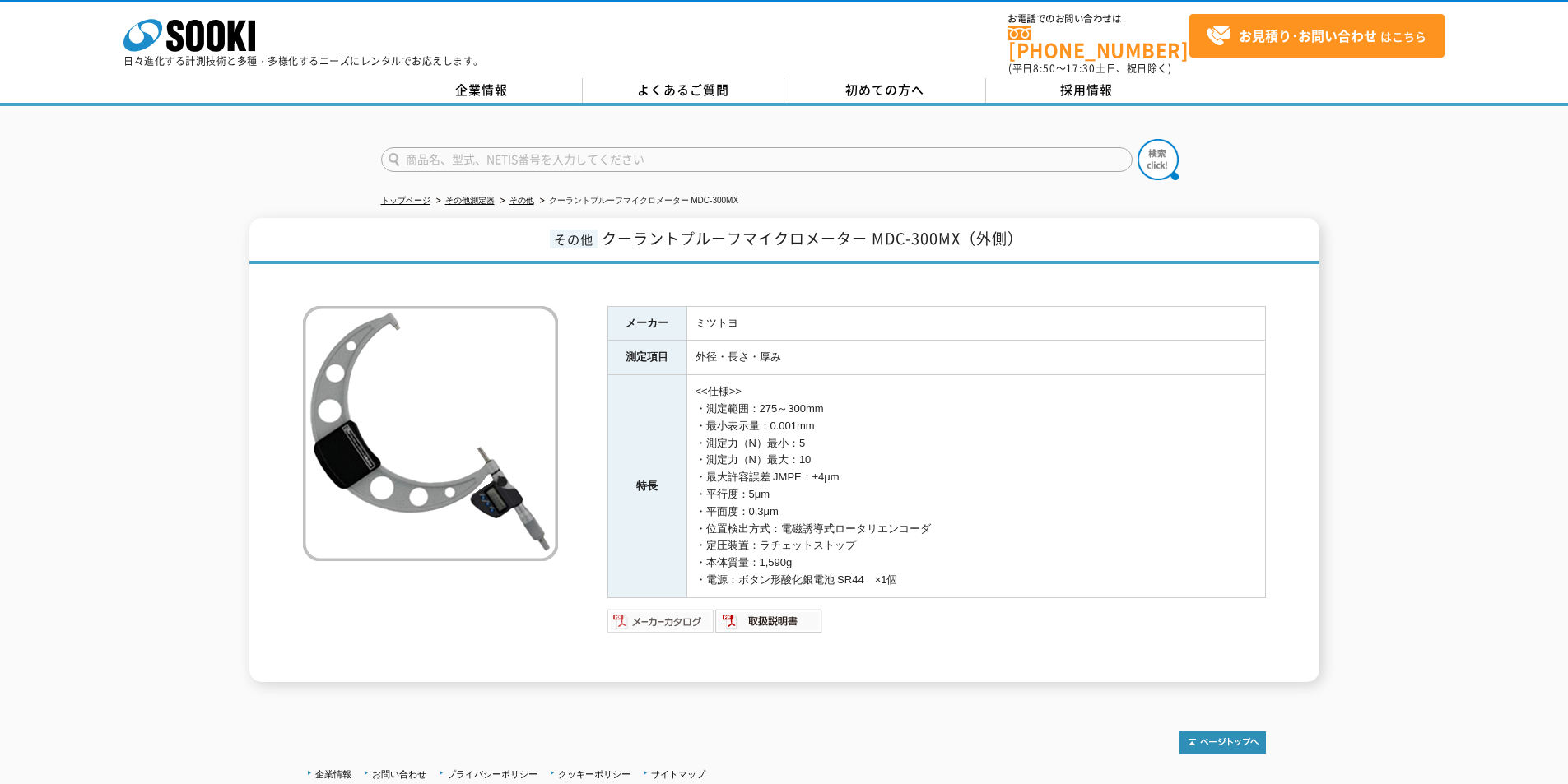
click at [682, 608] on img at bounding box center [661, 621] width 108 height 26
